Goal: Task Accomplishment & Management: Manage account settings

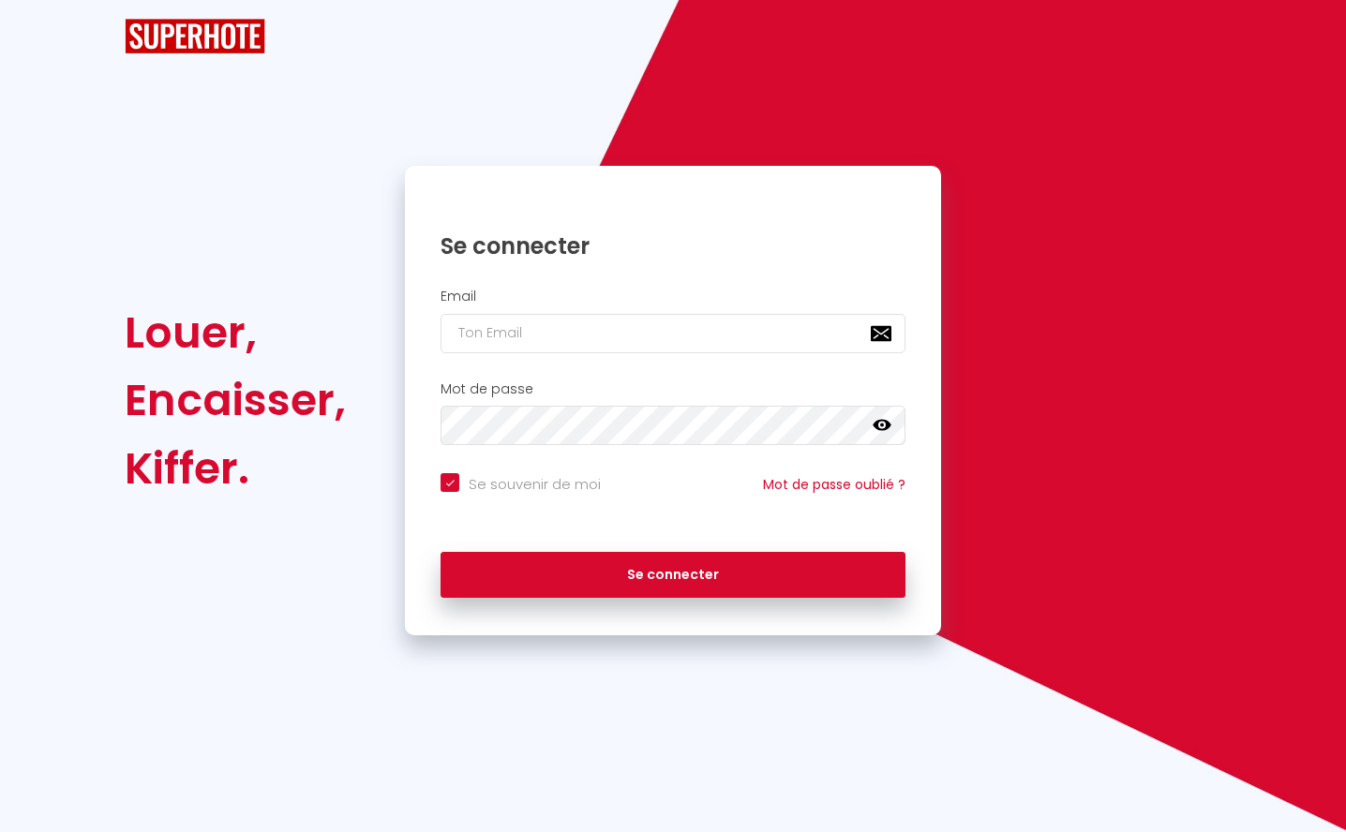
checkbox input "true"
click at [620, 335] on input "email" at bounding box center [673, 333] width 465 height 39
type input "l"
checkbox input "true"
type input "lo"
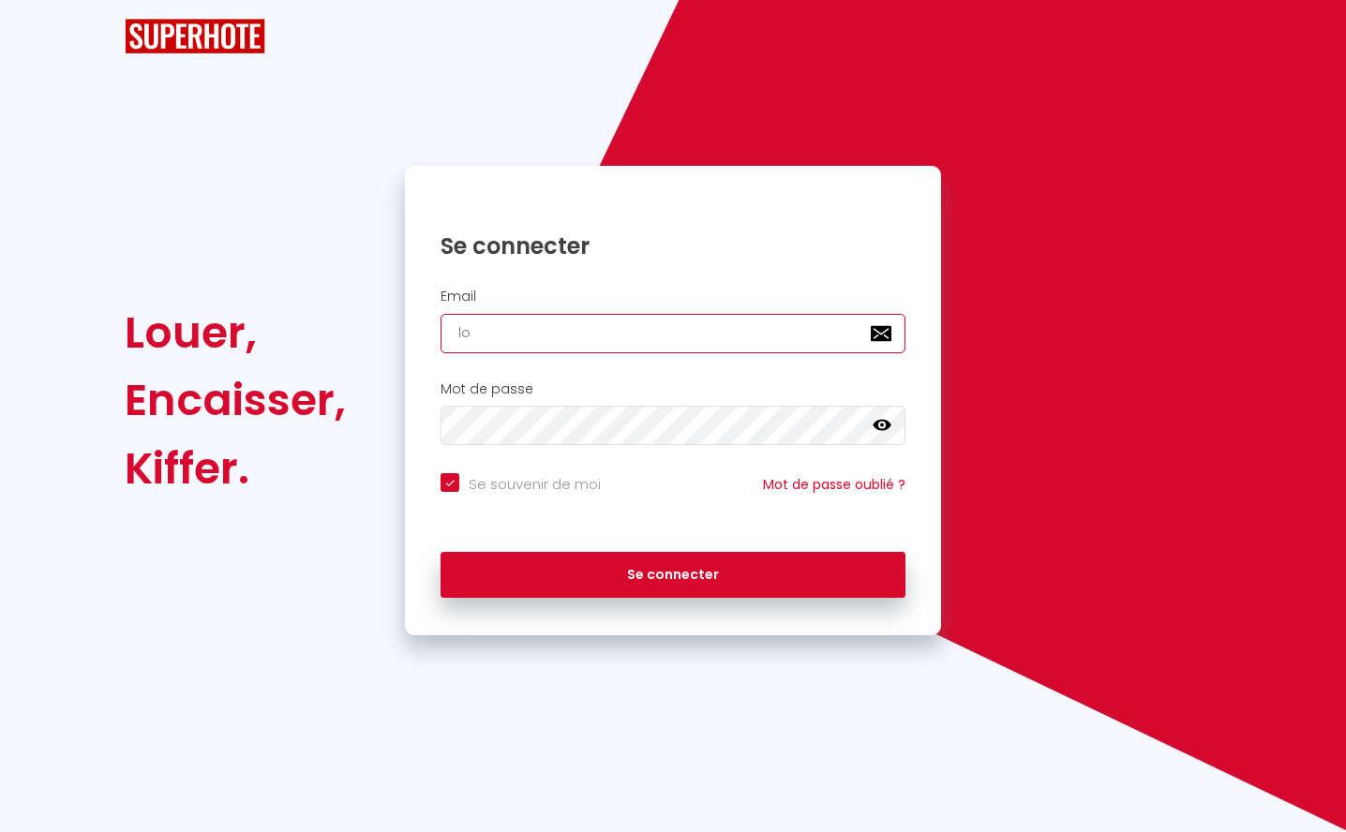
checkbox input "true"
type input "low"
checkbox input "true"
type input "low@"
checkbox input "true"
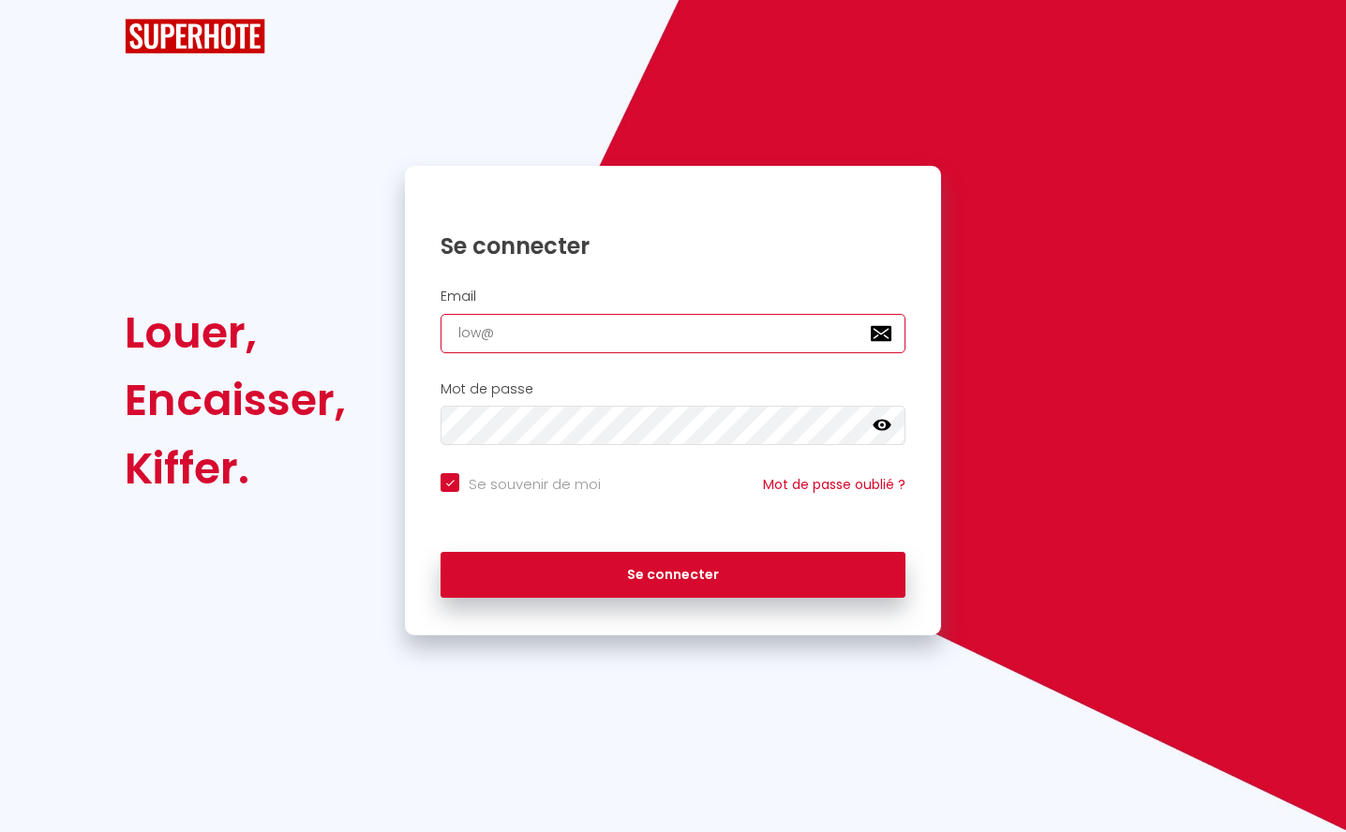
type input "low@s"
checkbox input "true"
type input "low@su"
checkbox input "true"
type input "low@sup"
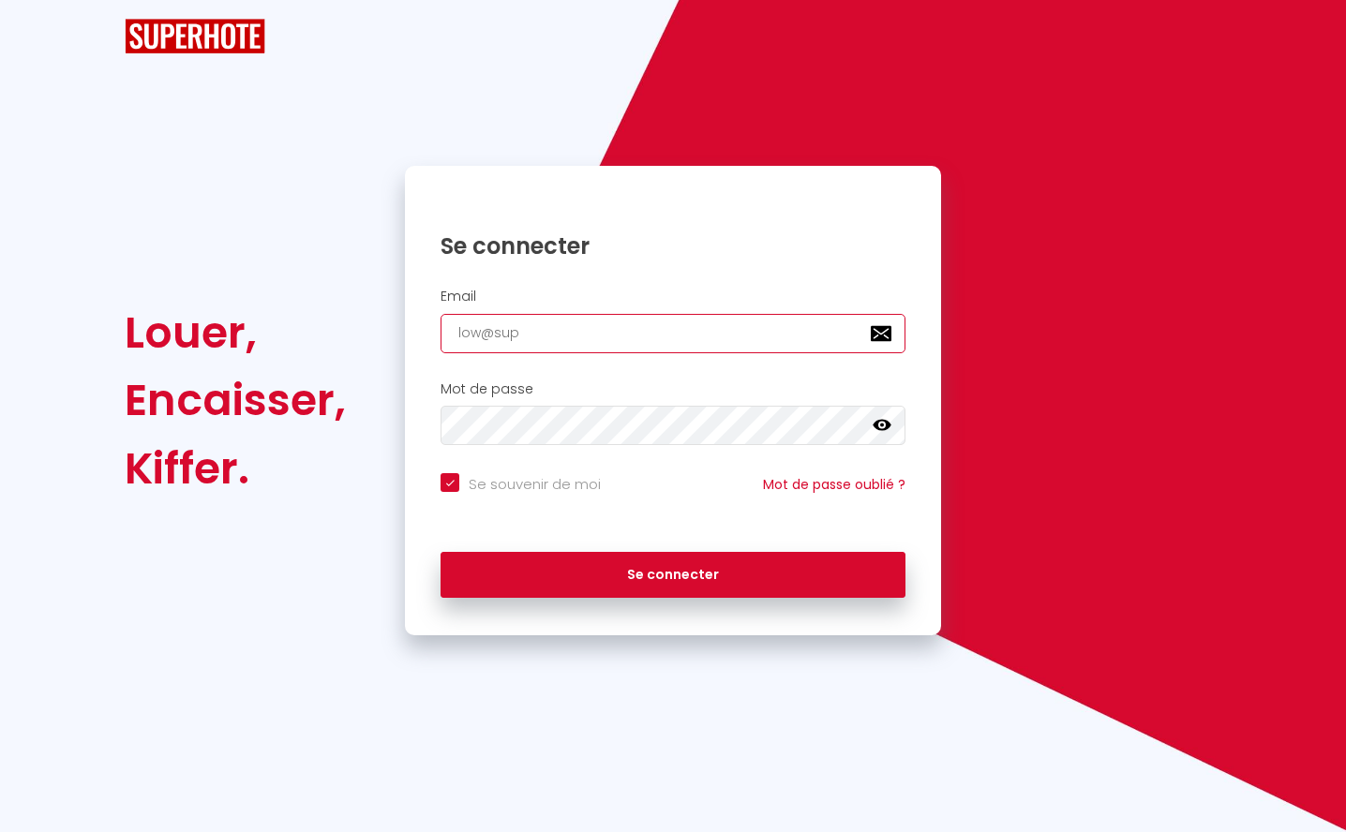
checkbox input "true"
type input "low@supe"
checkbox input "true"
type input "low@super"
checkbox input "true"
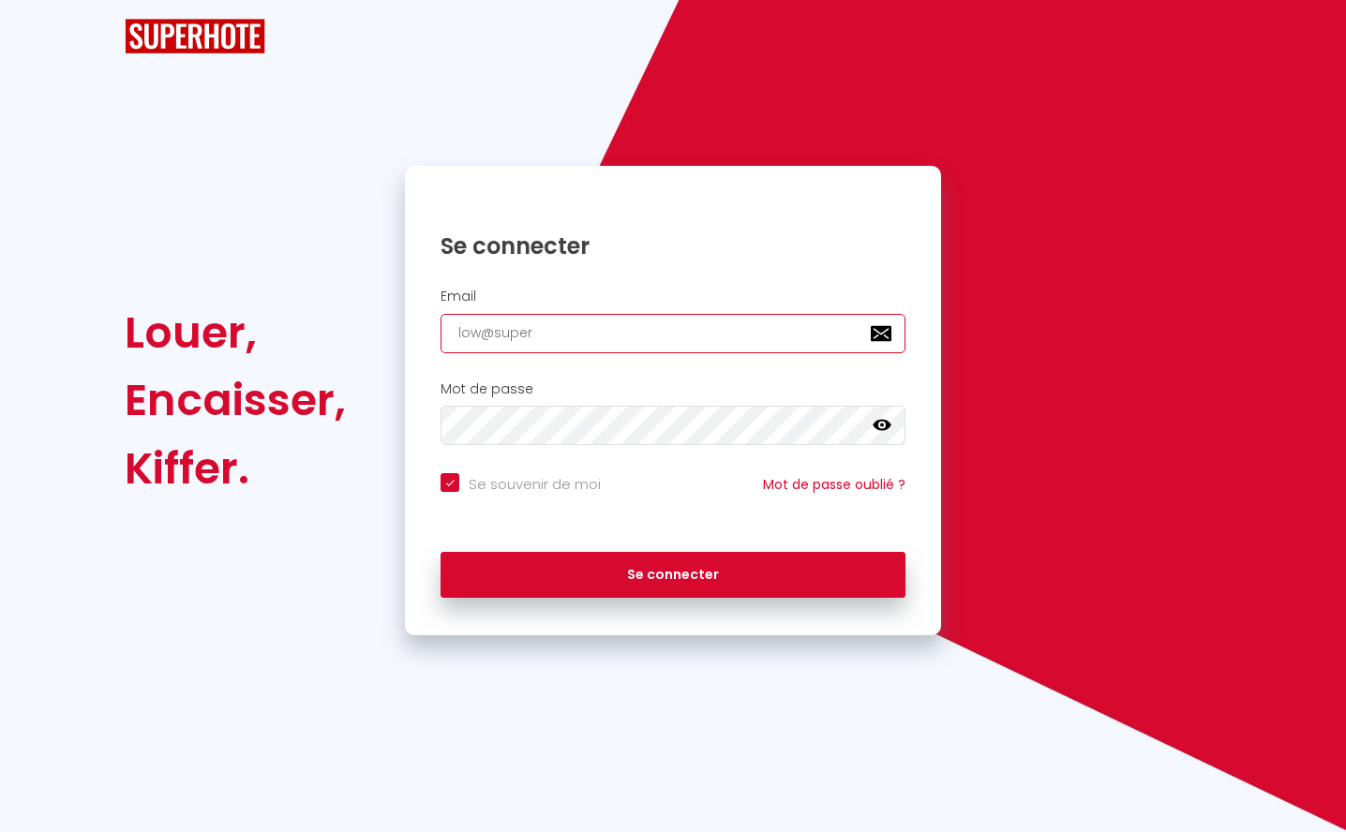
type input "low@superh"
checkbox input "true"
type input "low@superho"
checkbox input "true"
type input "low@superhot"
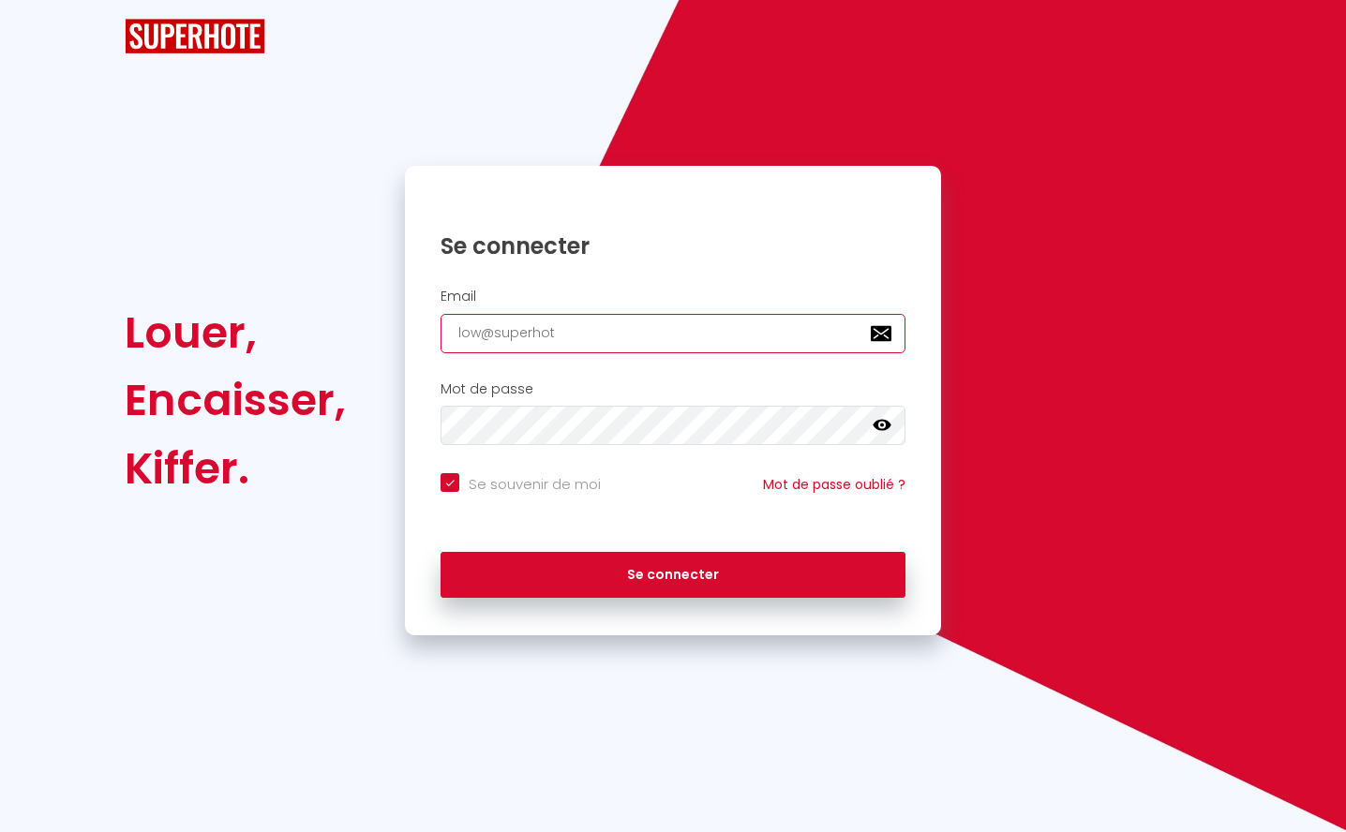
checkbox input "true"
type input "low@superhote"
checkbox input "true"
type input "low@superhote."
checkbox input "true"
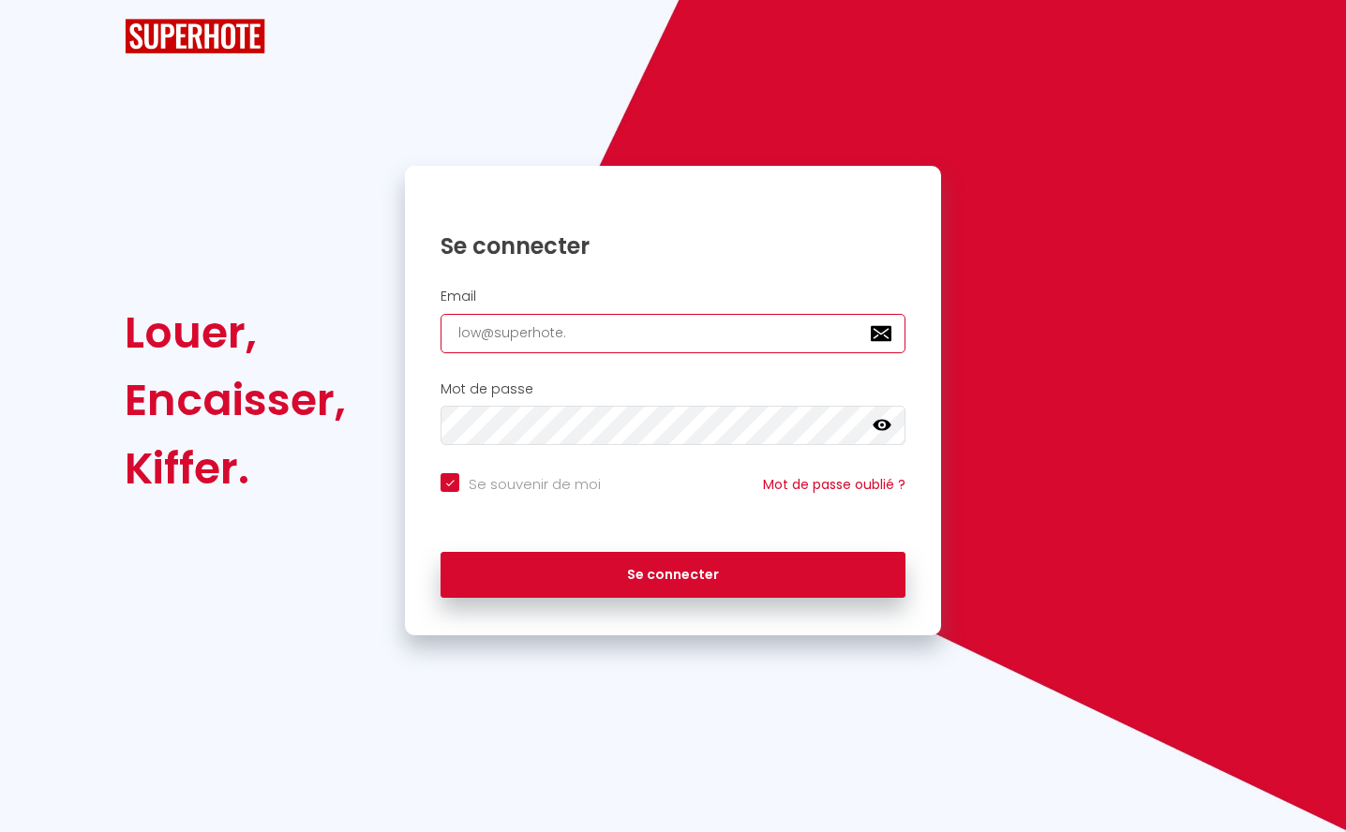
type input "low@superhote.c"
checkbox input "true"
type input "[EMAIL_ADDRESS][DOMAIN_NAME]"
checkbox input "true"
type input "[EMAIL_ADDRESS][DOMAIN_NAME]"
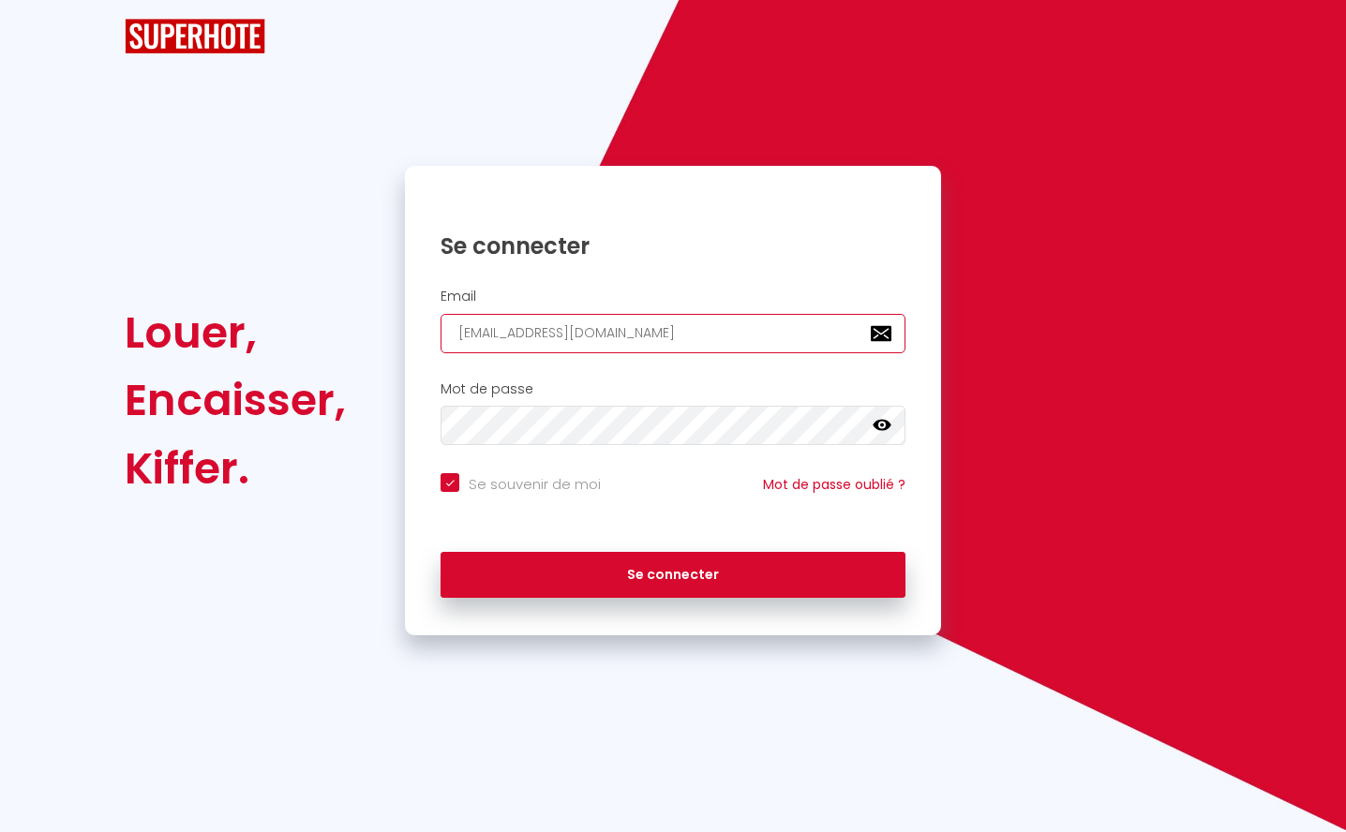
checkbox input "true"
type input "[EMAIL_ADDRESS][DOMAIN_NAME]"
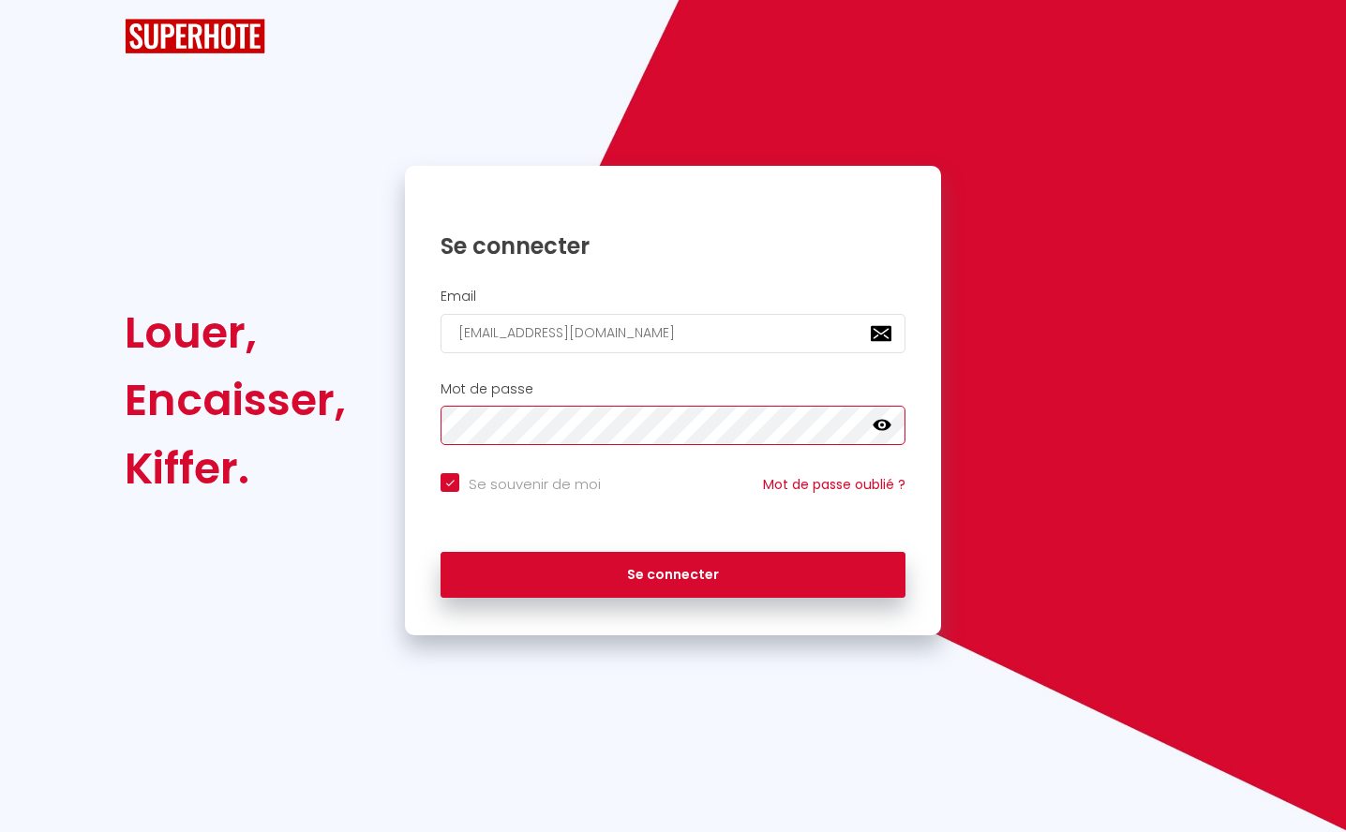
click at [441, 552] on button "Se connecter" at bounding box center [673, 575] width 465 height 47
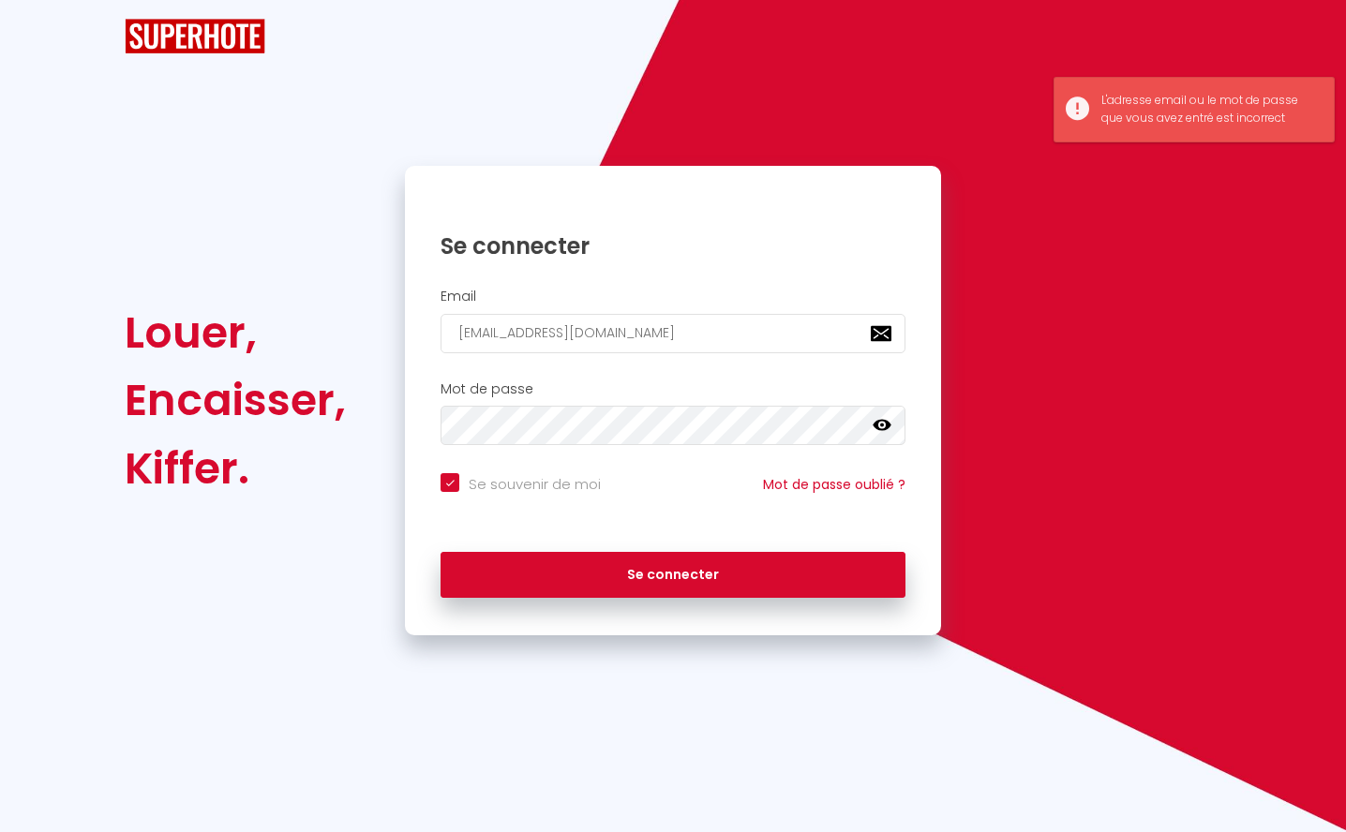
click at [882, 428] on icon at bounding box center [882, 425] width 19 height 11
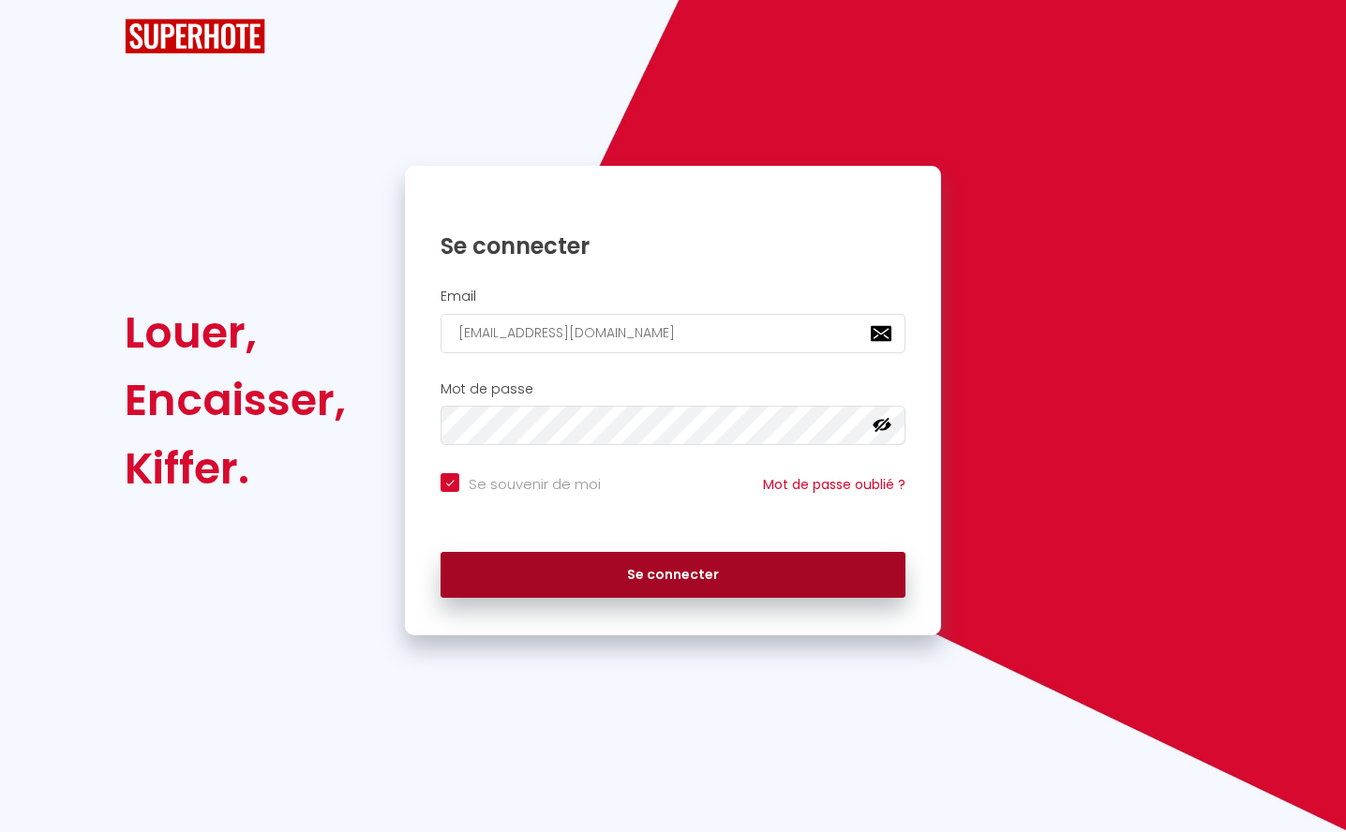
click at [678, 571] on button "Se connecter" at bounding box center [673, 575] width 465 height 47
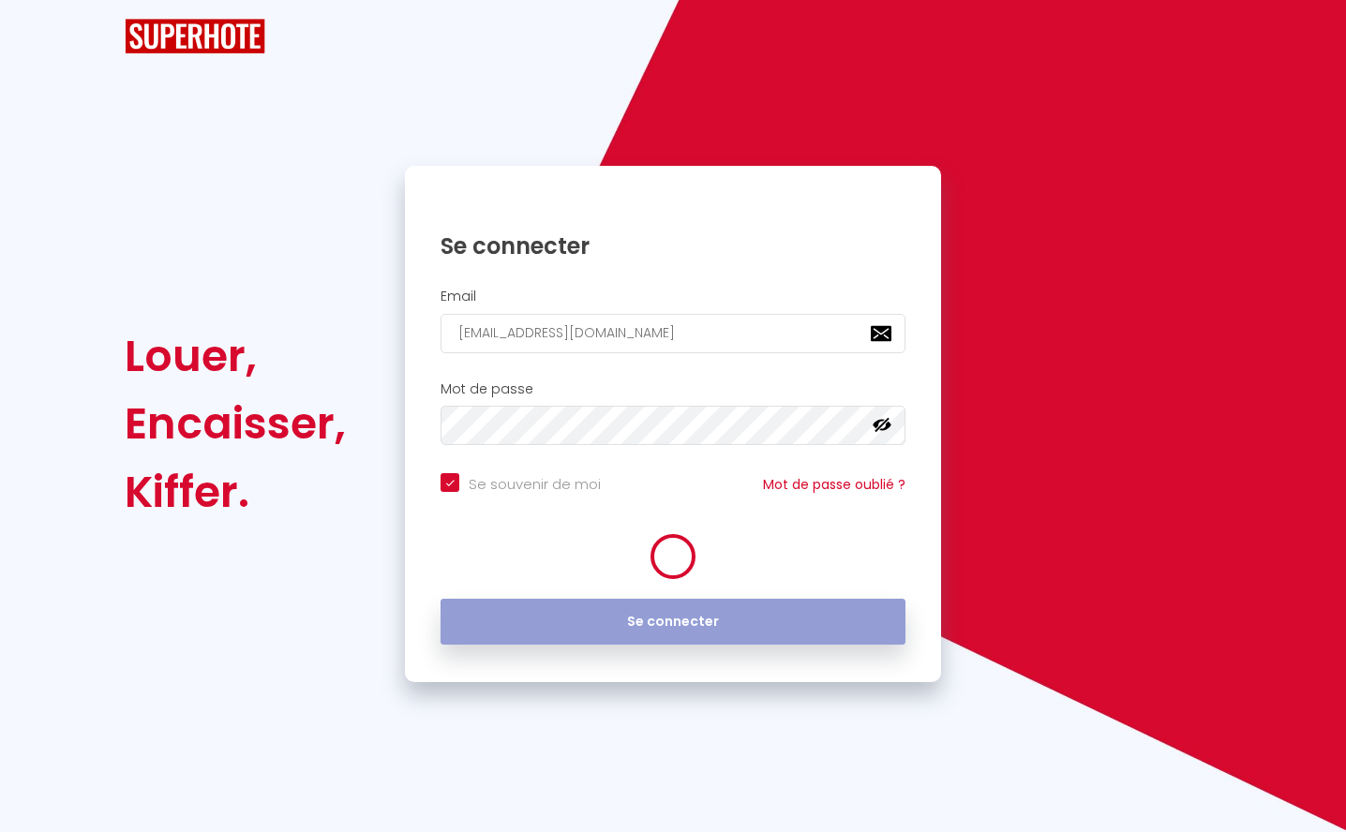
checkbox input "true"
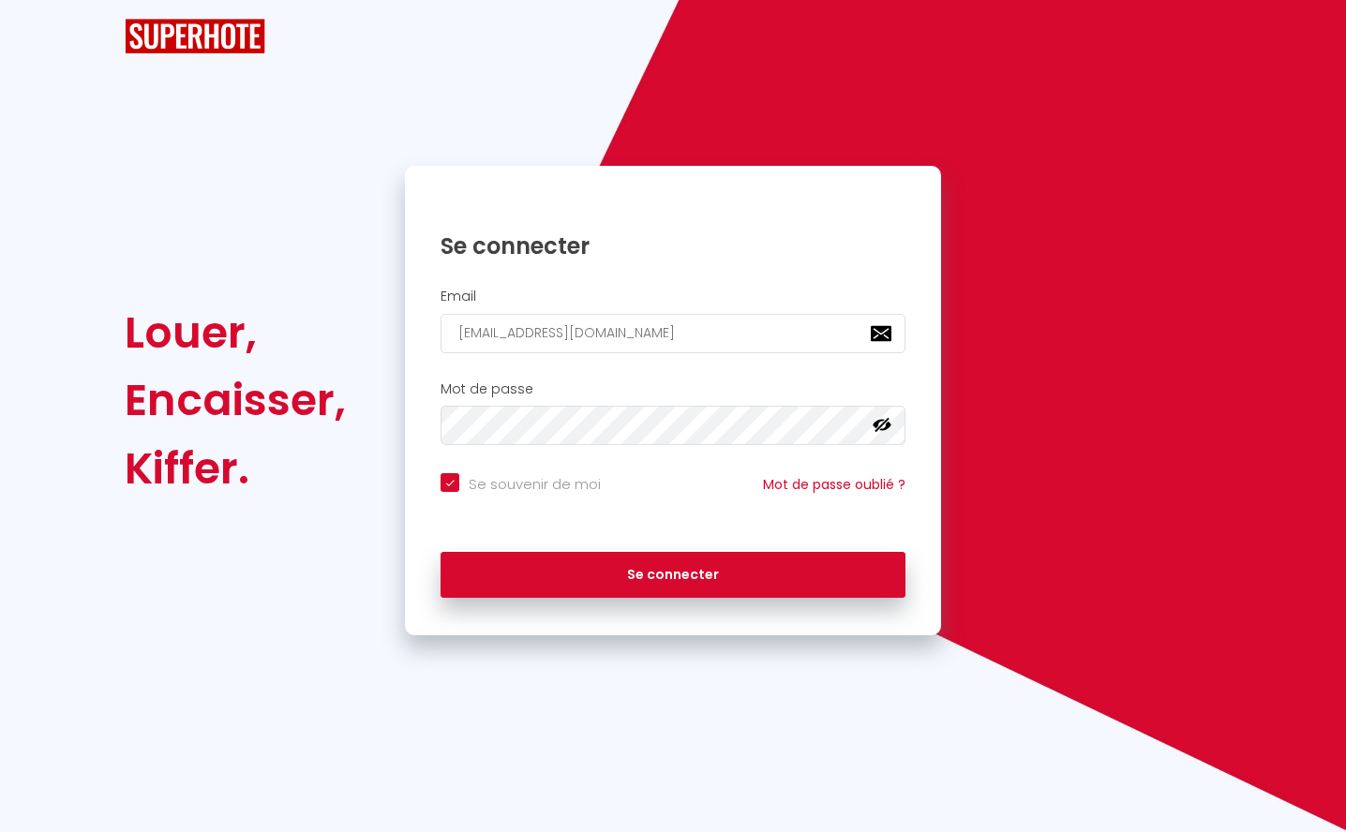
click at [142, 630] on div "Louer, Encaisser, Kiffer." at bounding box center [252, 401] width 280 height 471
drag, startPoint x: 692, startPoint y: 338, endPoint x: 411, endPoint y: 338, distance: 281.2
click at [411, 338] on div "Email [EMAIL_ADDRESS][DOMAIN_NAME]" at bounding box center [673, 321] width 536 height 65
paste input "[EMAIL_ADDRESS]"
type input "[EMAIL_ADDRESS][DOMAIN_NAME]"
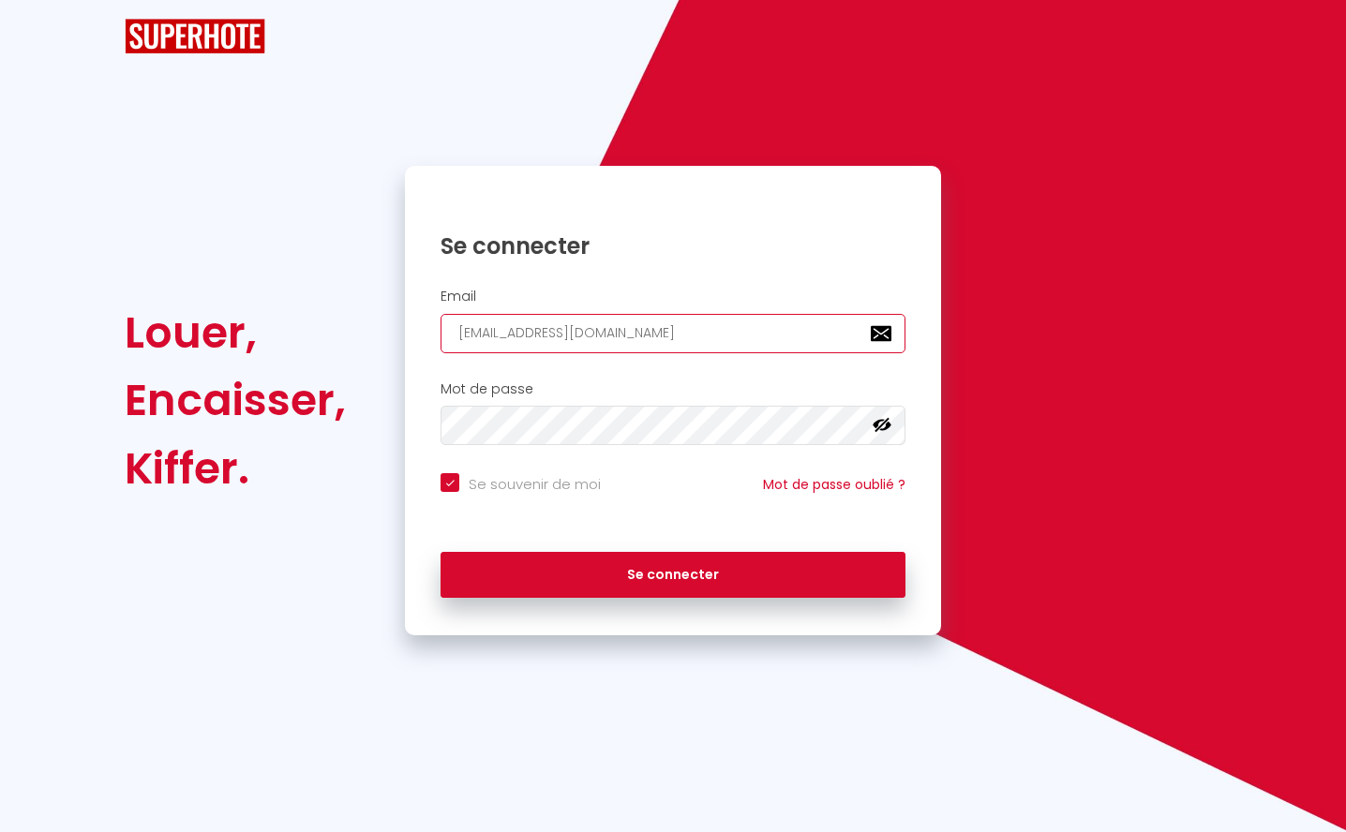
checkbox input "true"
type input "[EMAIL_ADDRESS][DOMAIN_NAME]"
drag, startPoint x: 227, startPoint y: 661, endPoint x: 262, endPoint y: 615, distance: 57.6
click at [227, 661] on div "BUTTON Affichage optimisé sur l'application mobile ×" at bounding box center [673, 664] width 1346 height 56
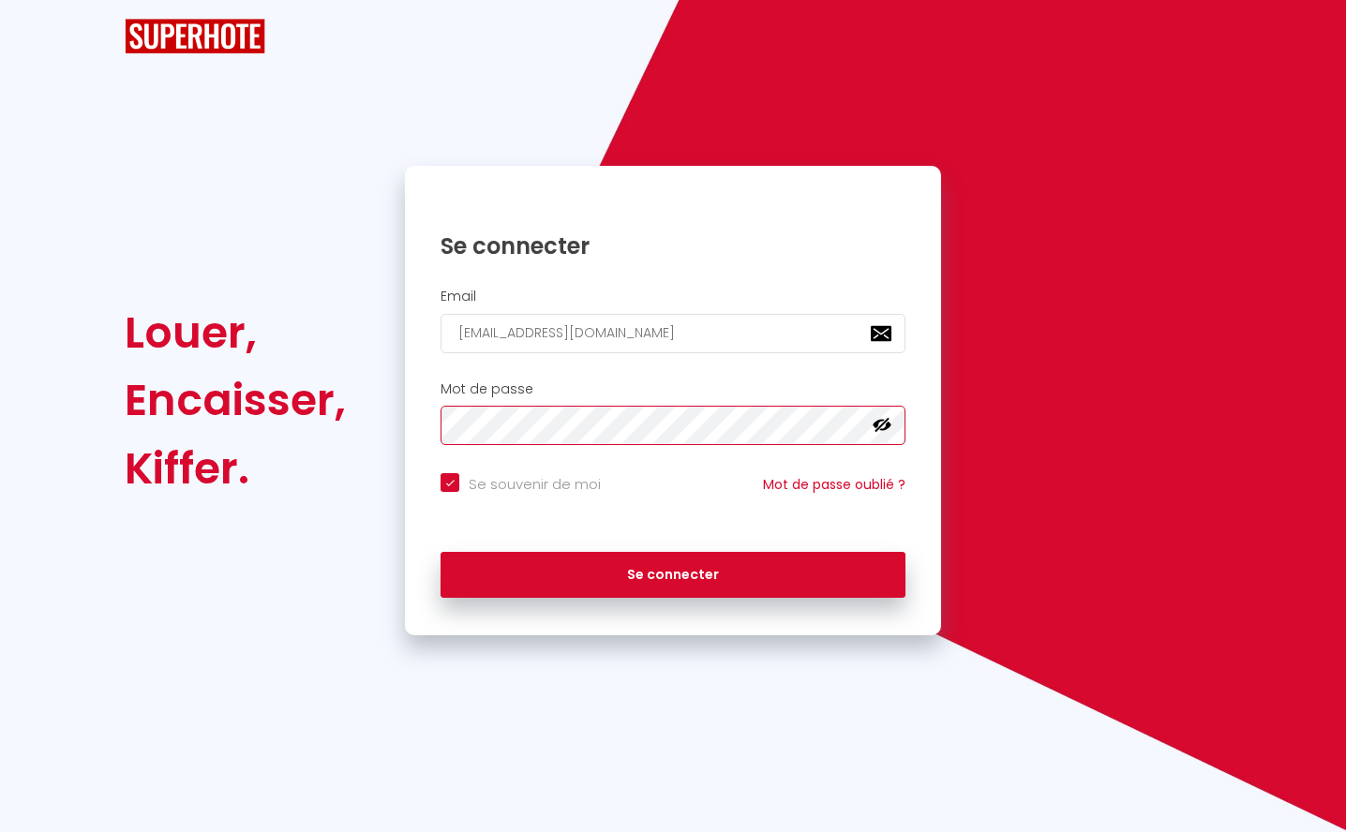
click at [426, 426] on div "Mot de passe false" at bounding box center [673, 413] width 512 height 65
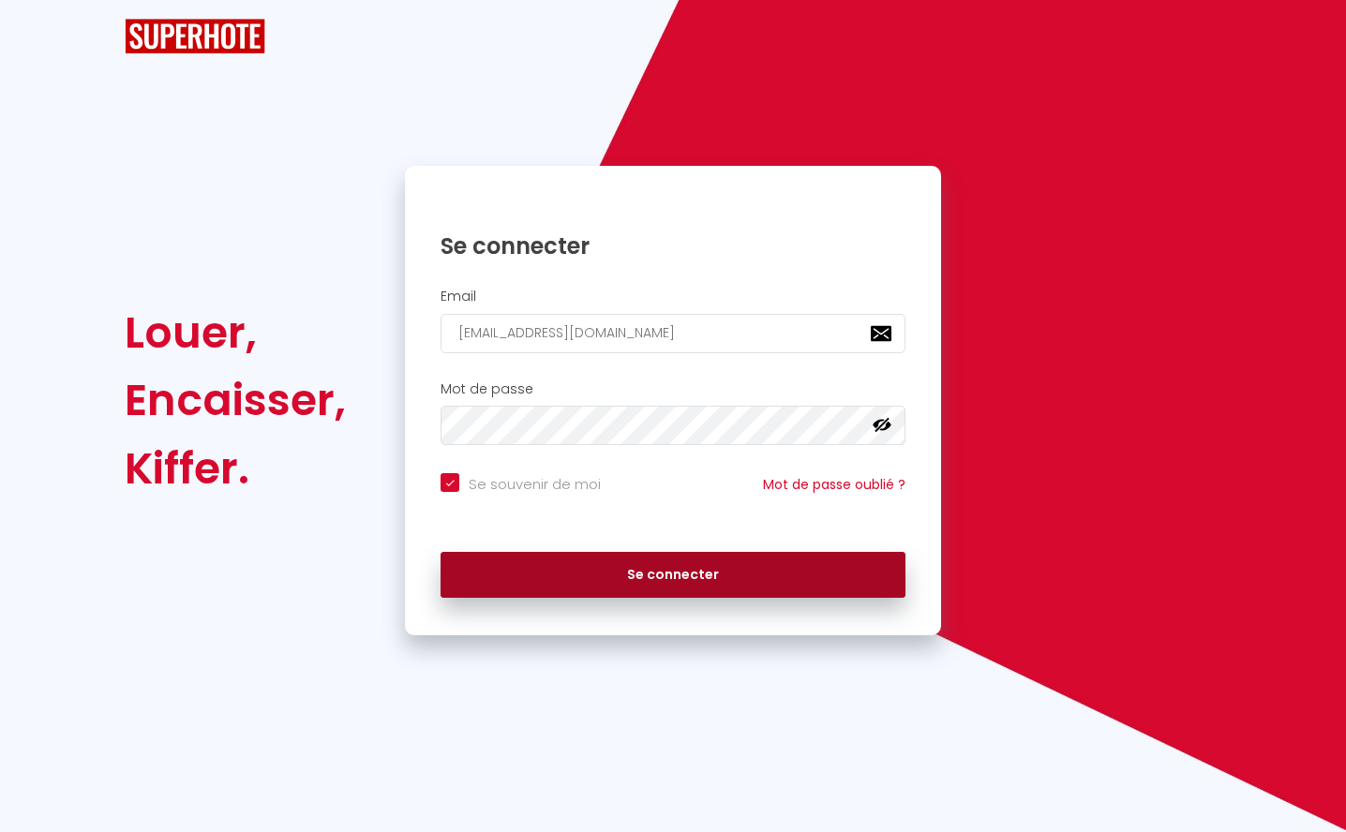
click at [640, 580] on button "Se connecter" at bounding box center [673, 575] width 465 height 47
checkbox input "true"
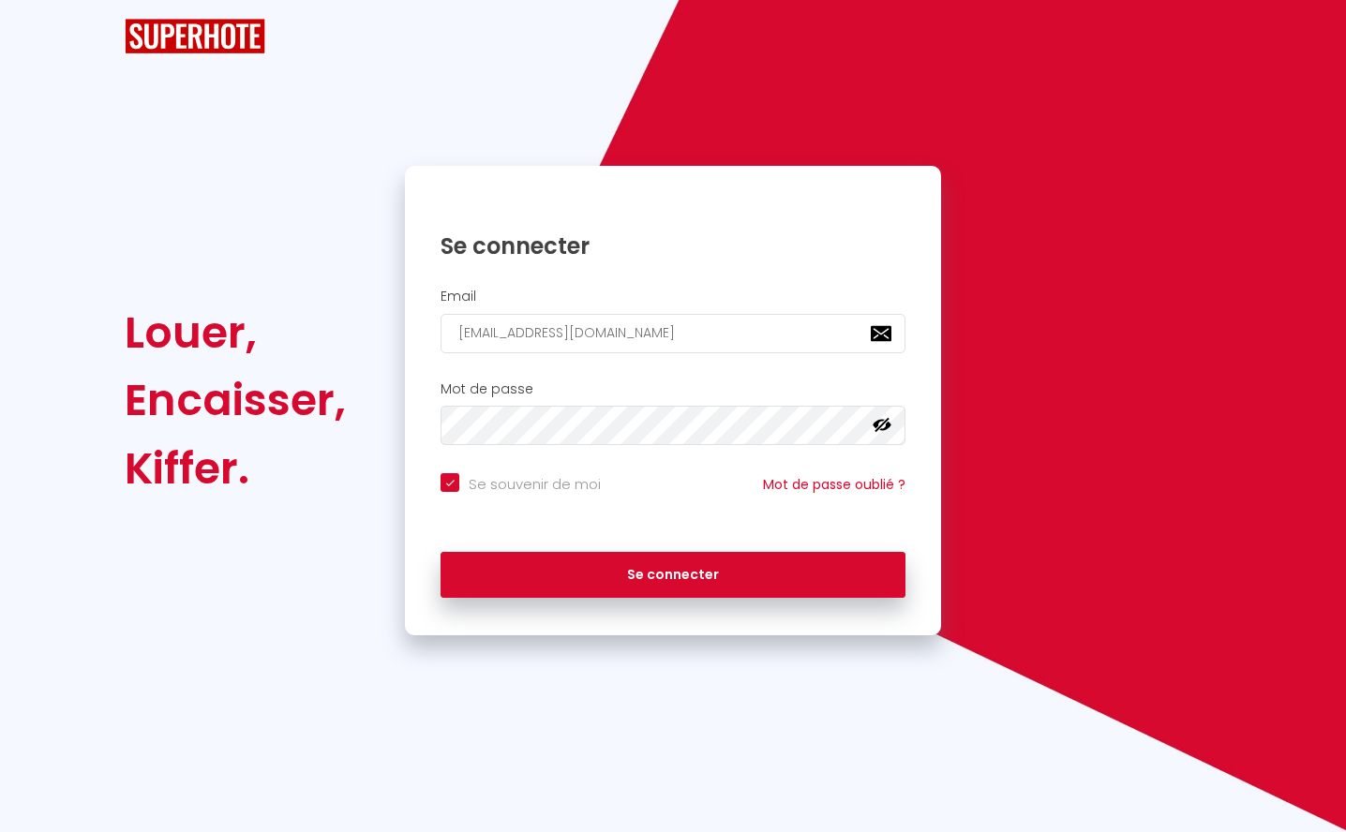
drag, startPoint x: 138, startPoint y: 601, endPoint x: 181, endPoint y: 530, distance: 83.3
click at [138, 601] on div "Louer, Encaisser, Kiffer." at bounding box center [252, 401] width 280 height 471
